Goal: Navigation & Orientation: Find specific page/section

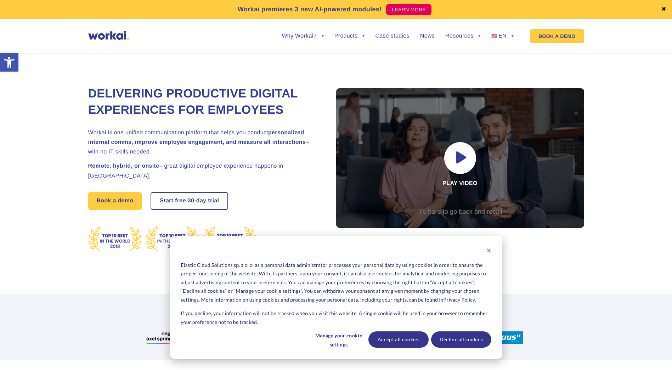
click at [664, 8] on link "✖" at bounding box center [663, 10] width 5 height 6
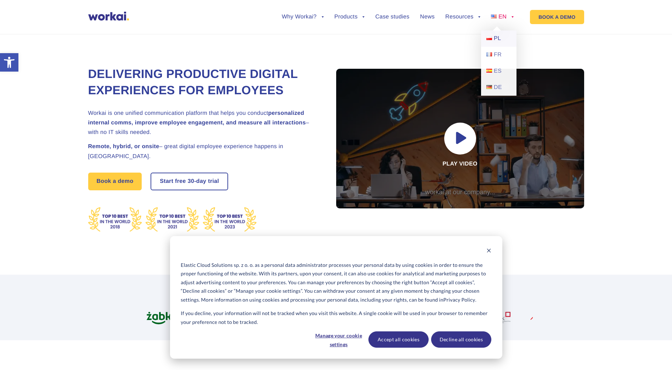
click at [497, 39] on span "PL" at bounding box center [497, 38] width 7 height 6
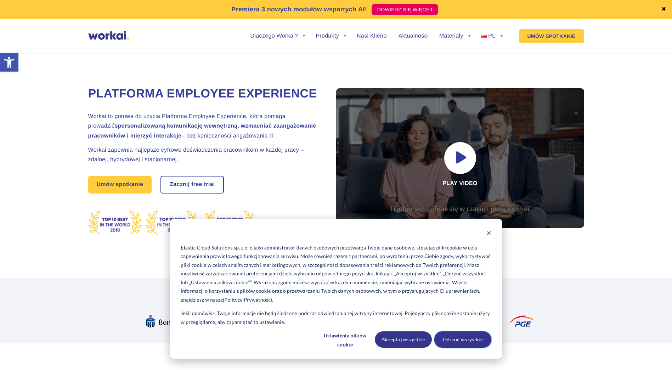
click at [456, 340] on button "Odrzuć wszystkie" at bounding box center [462, 339] width 57 height 16
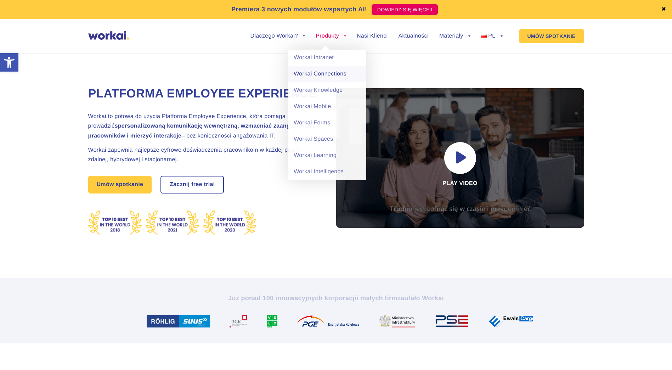
click at [323, 73] on link "Workai Connections" at bounding box center [327, 74] width 78 height 16
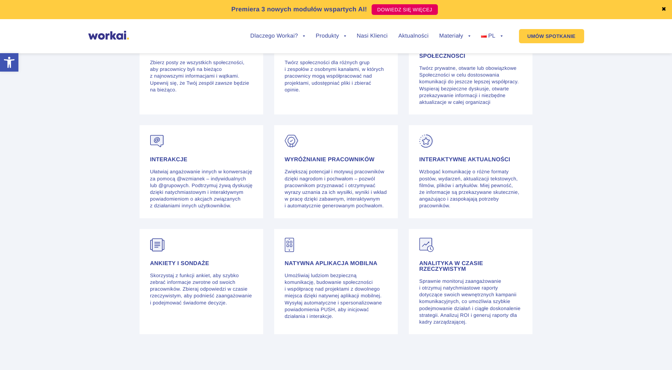
scroll to position [1488, 0]
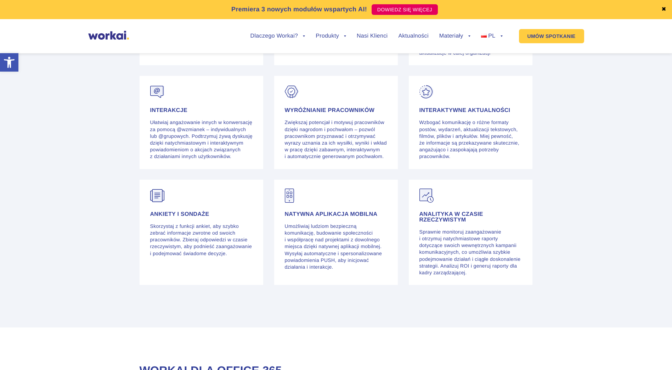
drag, startPoint x: 623, startPoint y: 0, endPoint x: 88, endPoint y: 180, distance: 565.0
click at [87, 180] on section "Feed Zbierz posty ze wszystkich społeczności, aby pracownicy byli na bieżąco z …" at bounding box center [336, 144] width 672 height 366
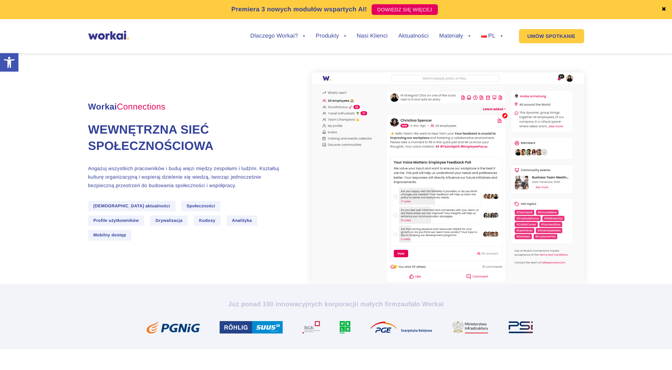
scroll to position [0, 0]
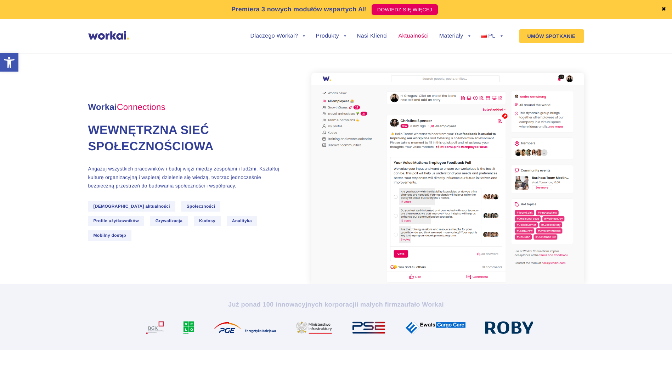
click at [419, 34] on link "Aktualności" at bounding box center [413, 36] width 30 height 6
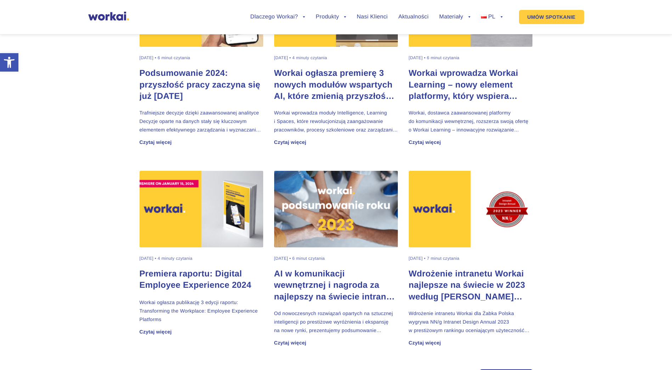
scroll to position [354, 0]
